Goal: Book appointment/travel/reservation

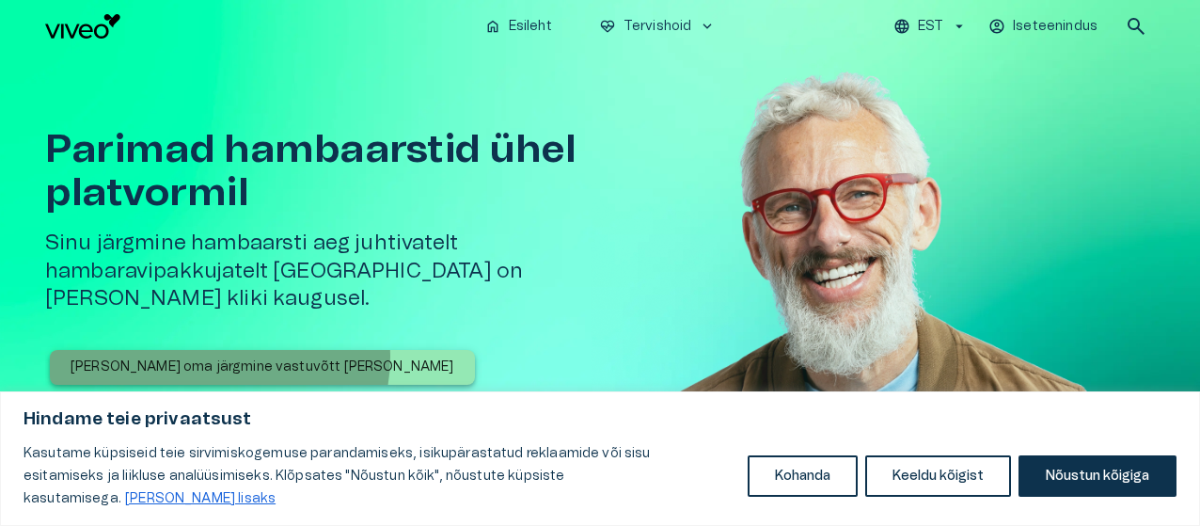
click at [218, 357] on p "[PERSON_NAME] oma järgmine vastuvõtt [PERSON_NAME]" at bounding box center [263, 367] width 384 height 20
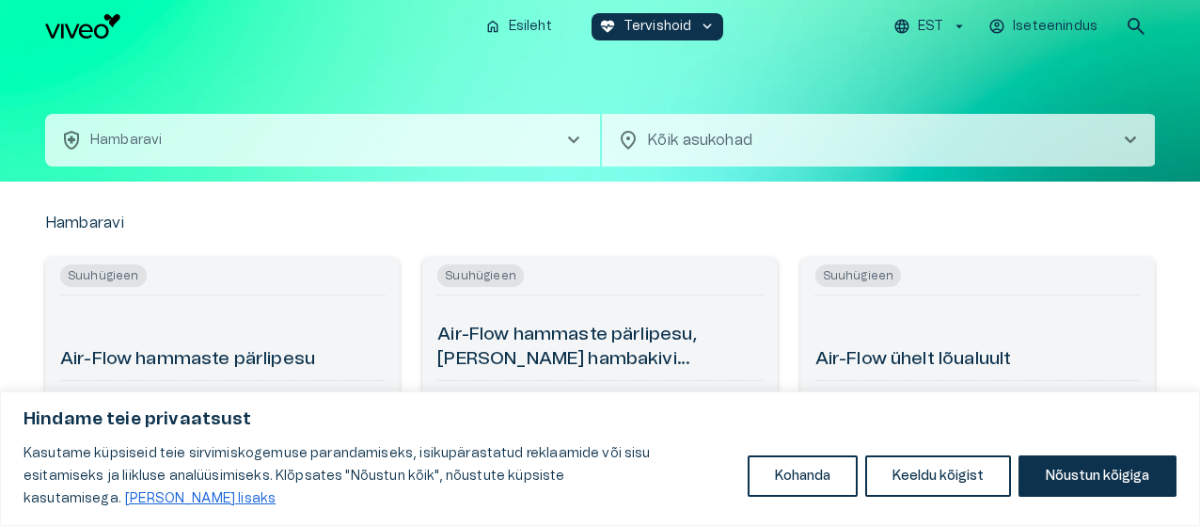
click at [1132, 148] on span "chevron_right" at bounding box center [1130, 140] width 23 height 23
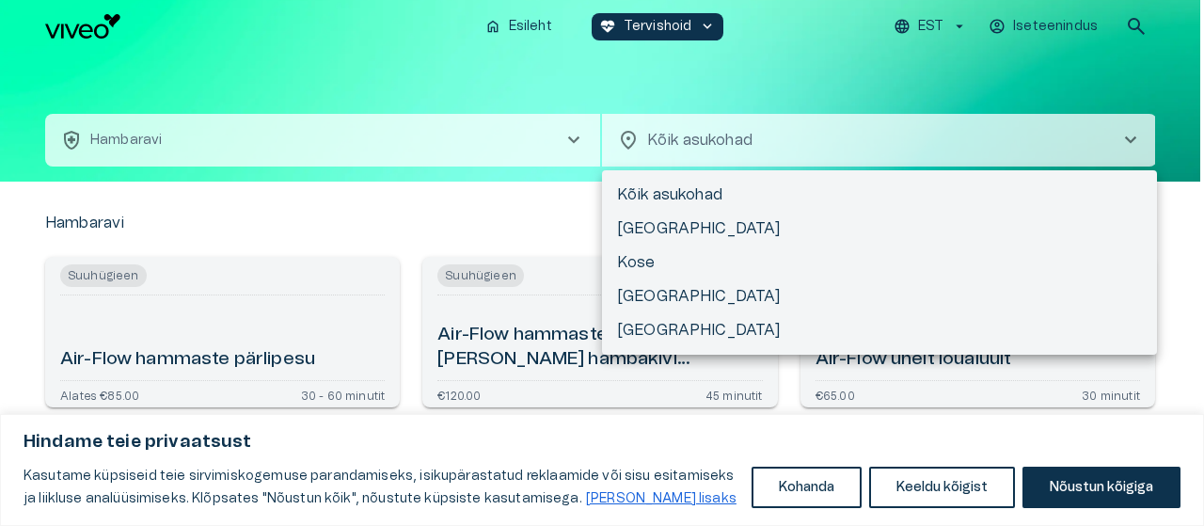
click at [1175, 88] on div at bounding box center [602, 263] width 1204 height 526
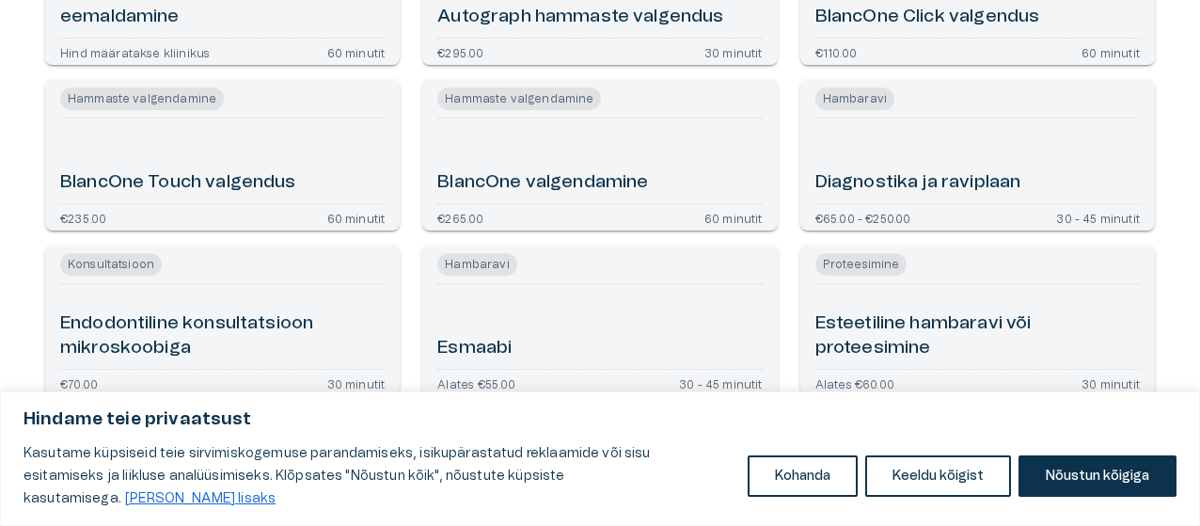
scroll to position [535, 0]
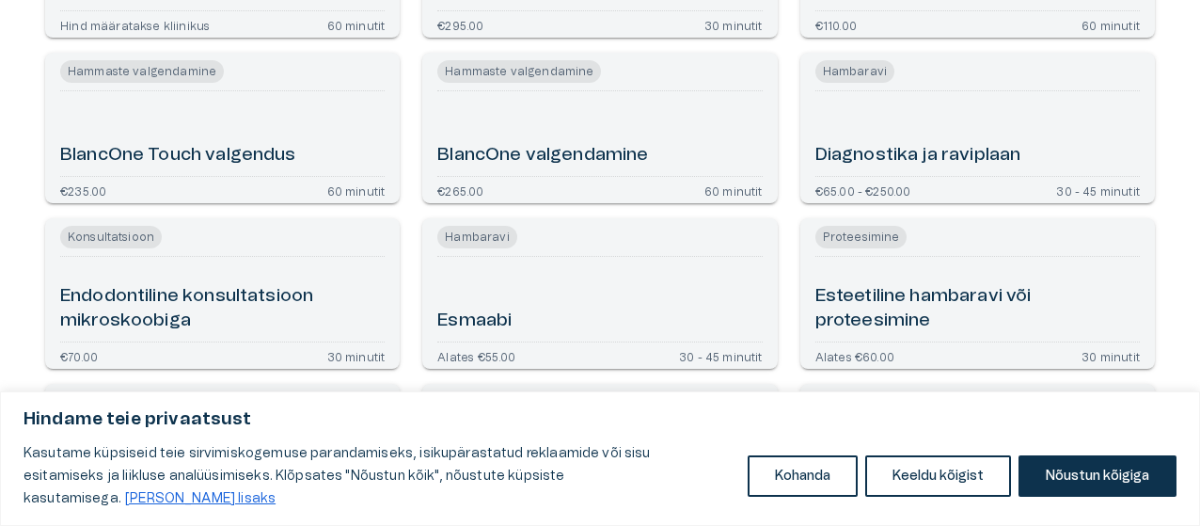
click at [907, 329] on h6 "Esteetiline hambaravi või proteesimine" at bounding box center [977, 309] width 324 height 50
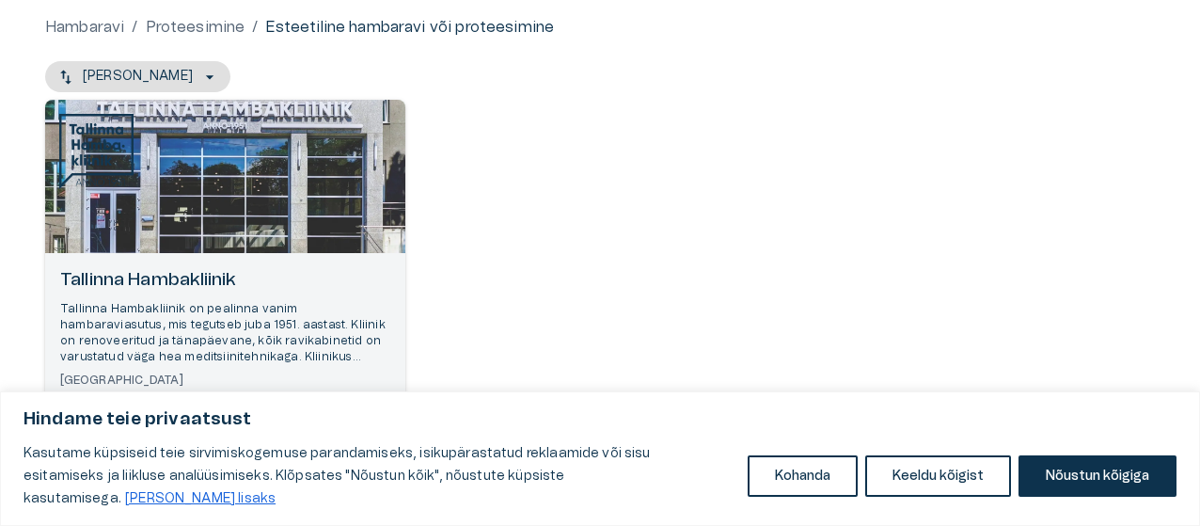
scroll to position [184, 0]
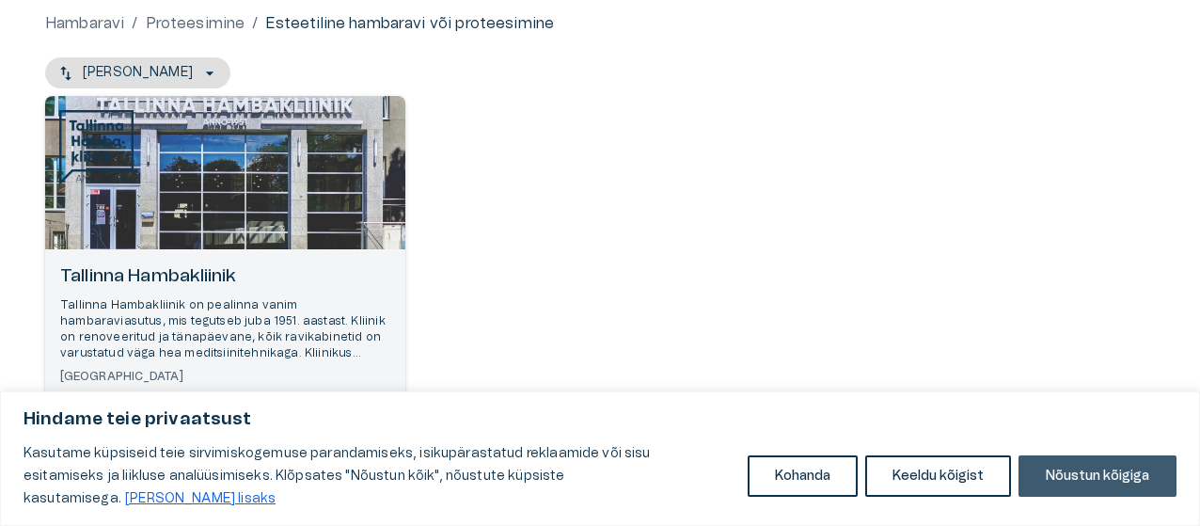
click at [1091, 482] on button "Nõustun kõigiga" at bounding box center [1097, 475] width 158 height 41
